Goal: Navigation & Orientation: Find specific page/section

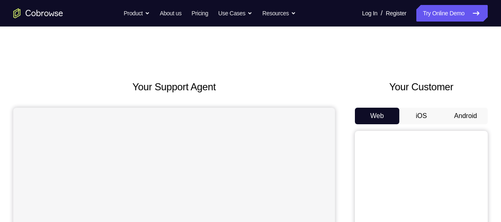
scroll to position [55, 0]
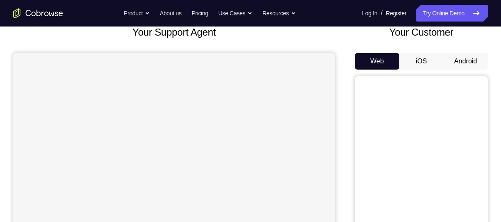
click at [464, 64] on button "Android" at bounding box center [465, 61] width 44 height 17
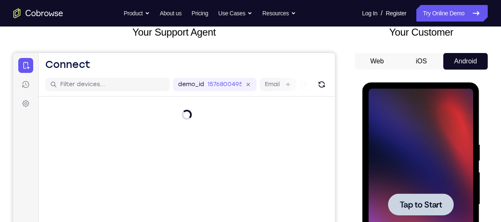
scroll to position [0, 0]
